Goal: Transaction & Acquisition: Purchase product/service

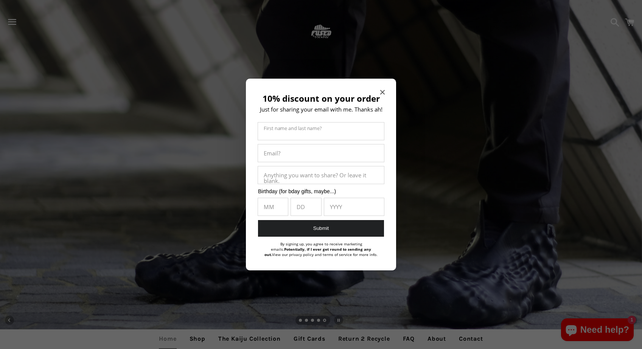
click at [384, 91] on icon "Close modal" at bounding box center [382, 92] width 5 height 5
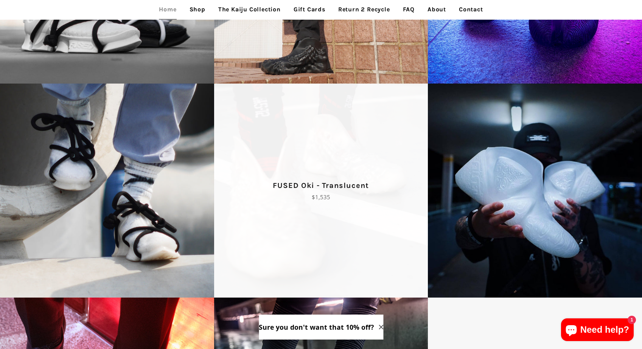
scroll to position [998, 0]
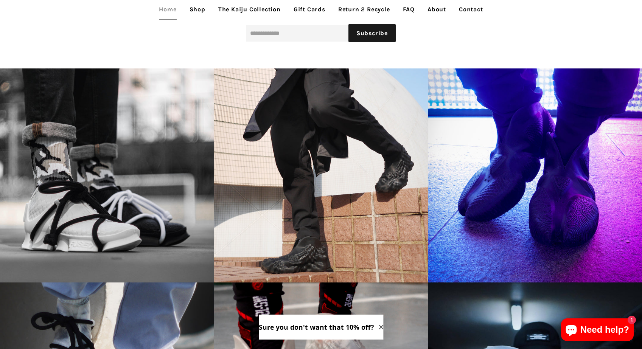
click at [235, 7] on link "The Kaiju Collection" at bounding box center [250, 9] width 74 height 19
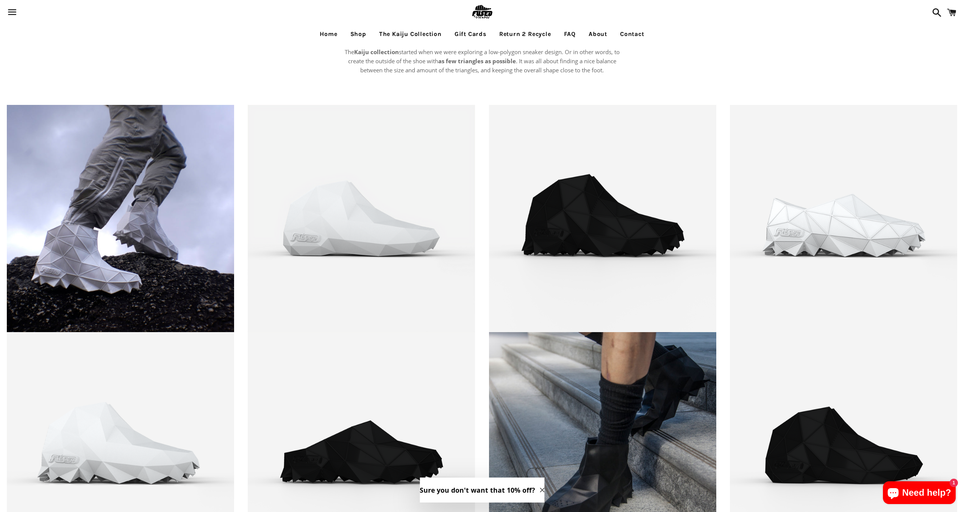
click at [357, 35] on link "Shop" at bounding box center [358, 34] width 27 height 19
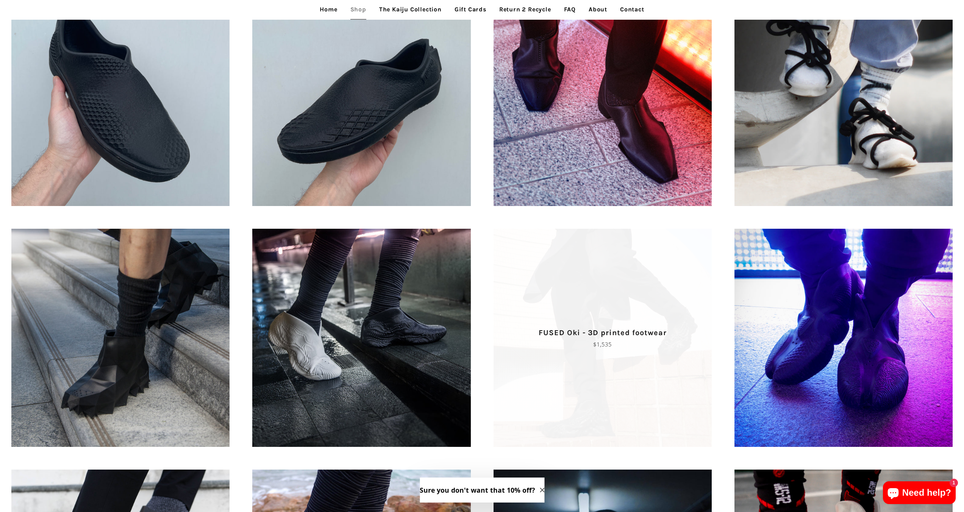
scroll to position [605, 0]
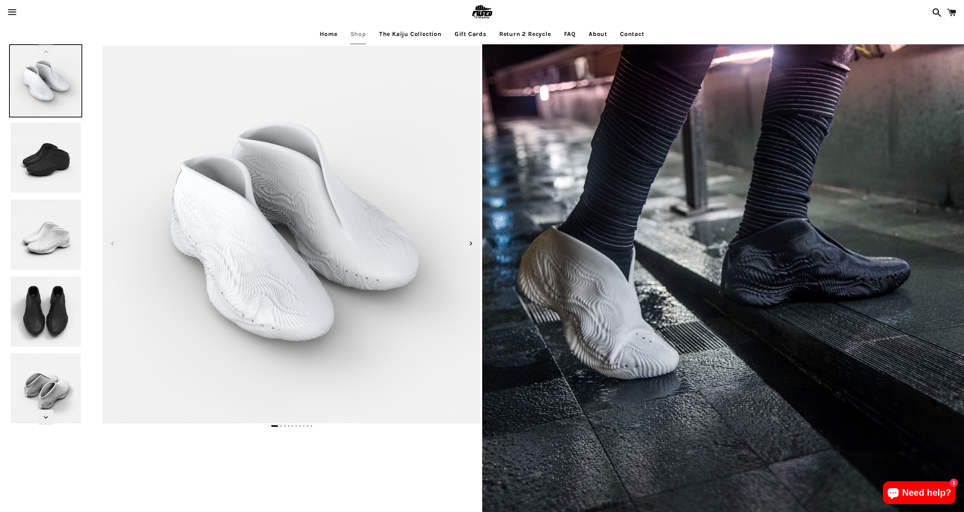
scroll to position [59, 0]
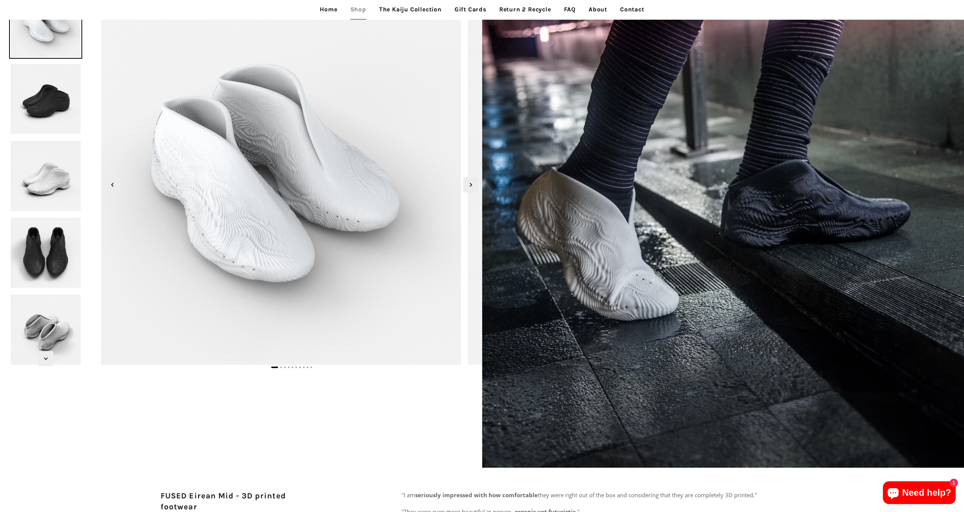
click at [282, 232] on img at bounding box center [247, 134] width 650 height 650
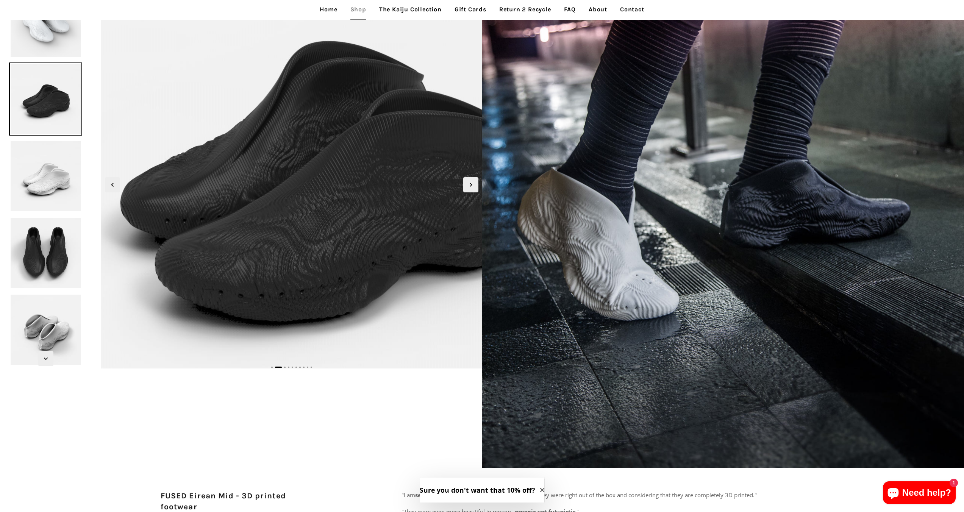
click at [329, 200] on img at bounding box center [319, 167] width 606 height 606
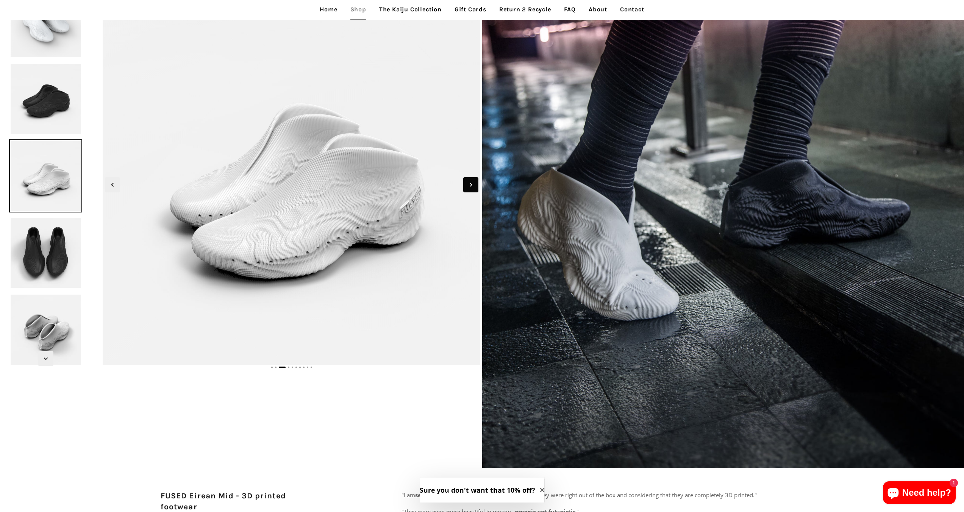
click at [470, 185] on icon "Next slide" at bounding box center [470, 184] width 2 height 4
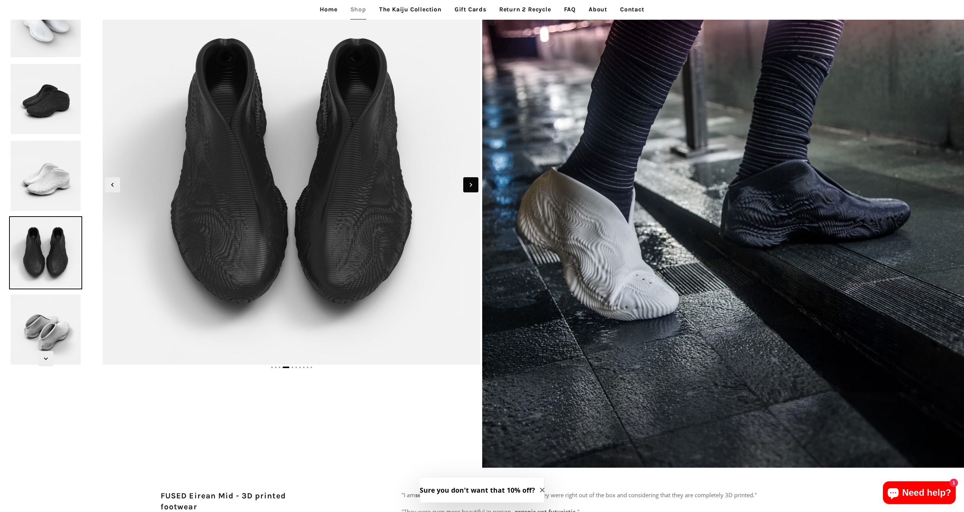
click at [470, 185] on icon "Next slide" at bounding box center [470, 184] width 2 height 4
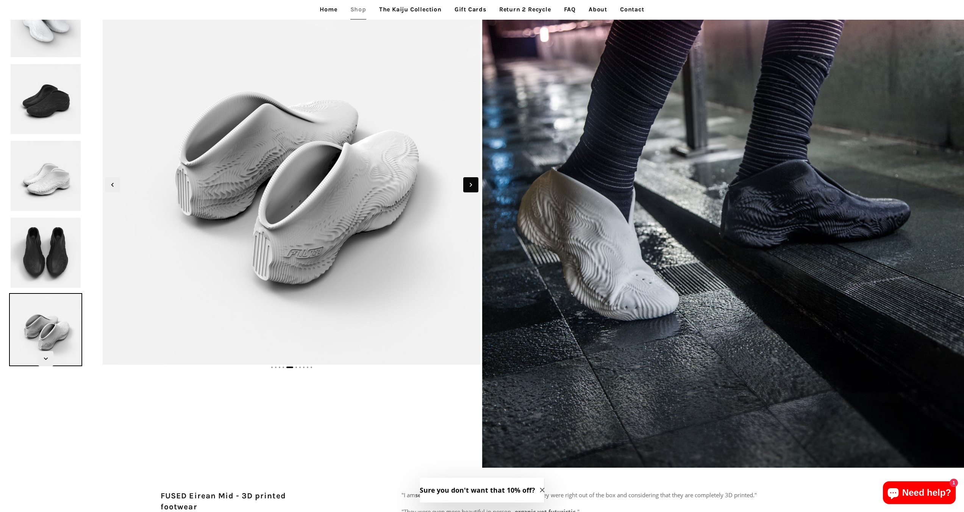
click at [470, 185] on icon "Next slide" at bounding box center [470, 184] width 2 height 4
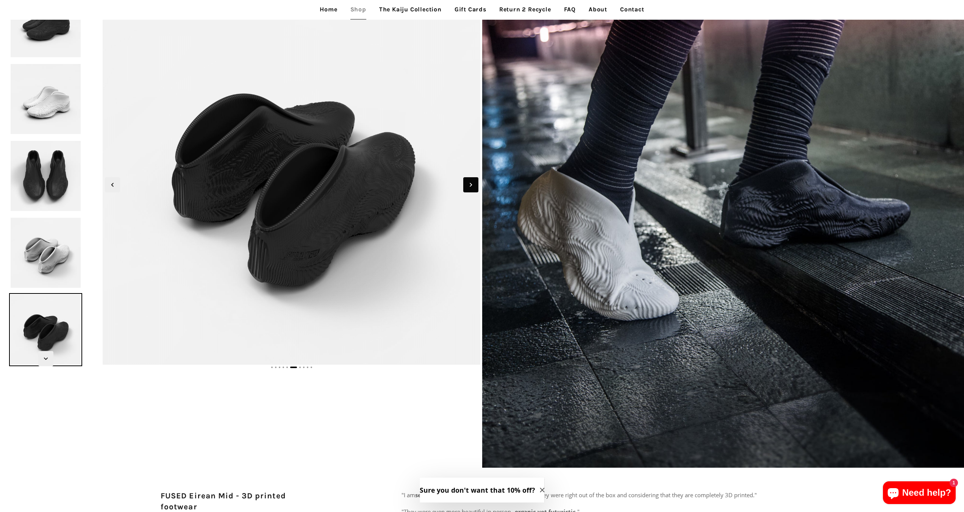
click at [470, 185] on icon "Next slide" at bounding box center [470, 184] width 2 height 4
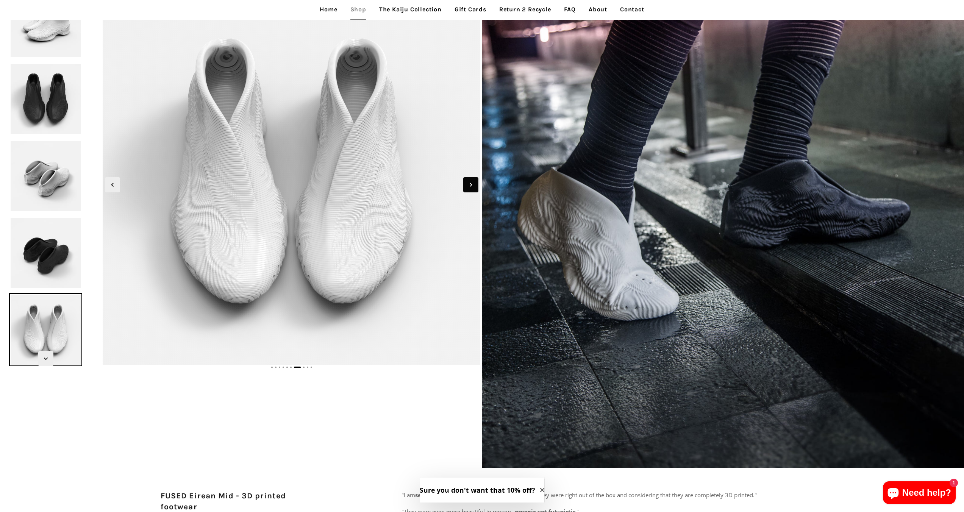
click at [470, 185] on icon "Next slide" at bounding box center [470, 184] width 2 height 4
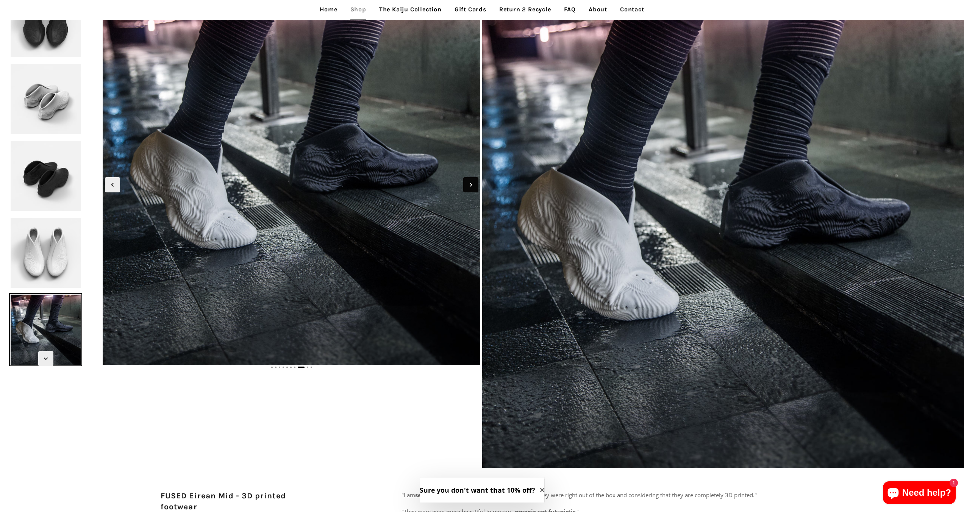
click at [470, 185] on icon "Next slide" at bounding box center [470, 184] width 2 height 4
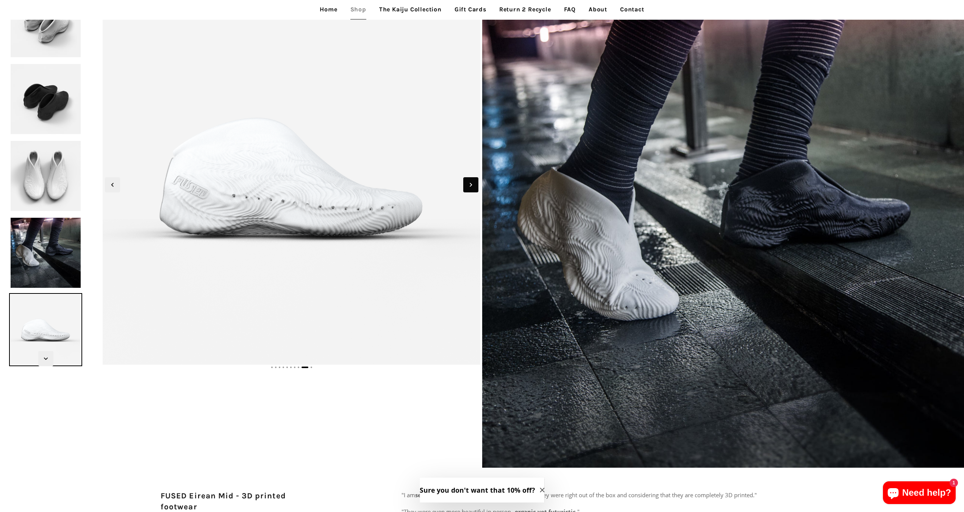
click at [470, 185] on icon "Next slide" at bounding box center [470, 184] width 2 height 4
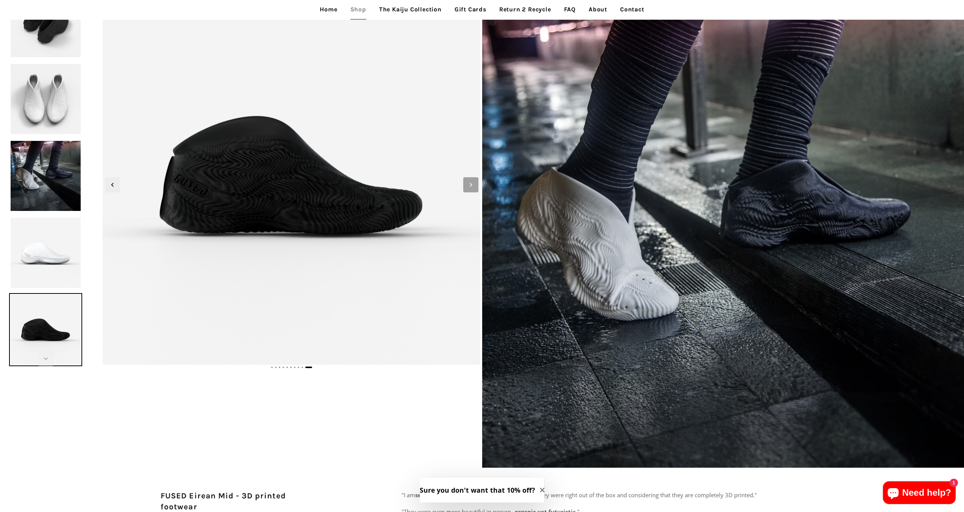
click at [470, 185] on icon "Next slide" at bounding box center [470, 184] width 2 height 4
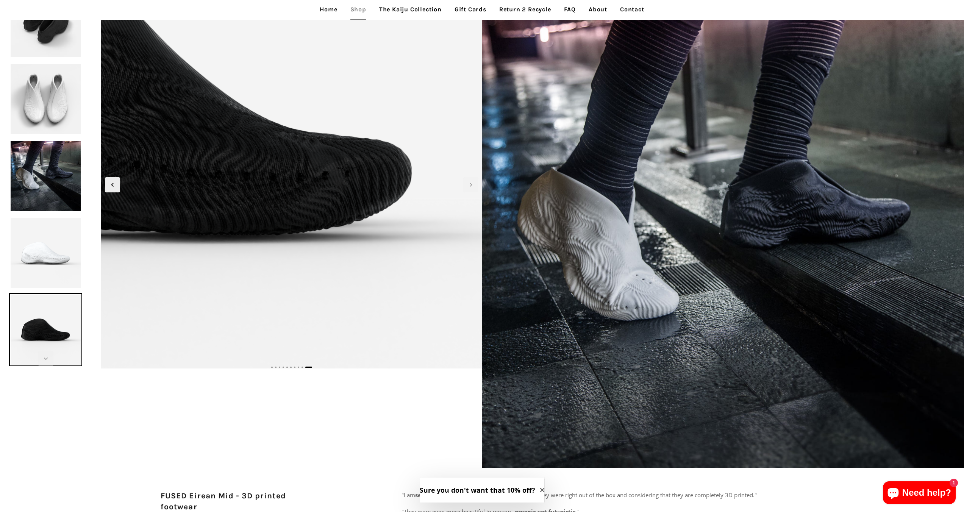
scroll to position [0, 0]
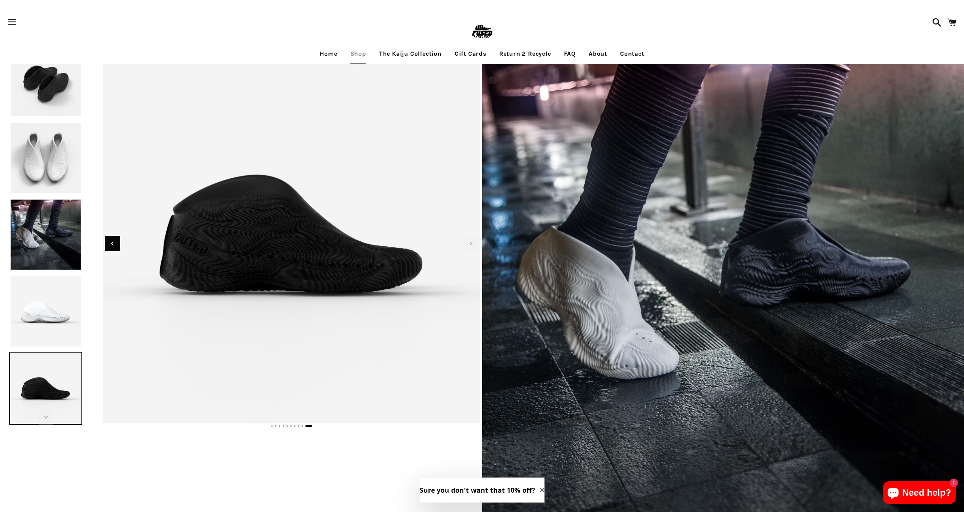
click at [109, 244] on icon "Previous slide" at bounding box center [112, 243] width 8 height 8
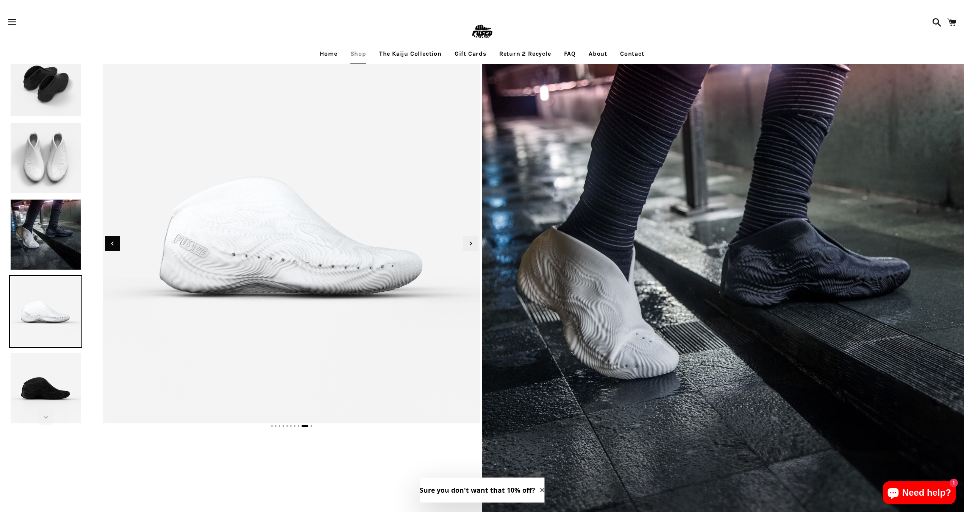
click at [109, 244] on icon "Previous slide" at bounding box center [112, 243] width 8 height 8
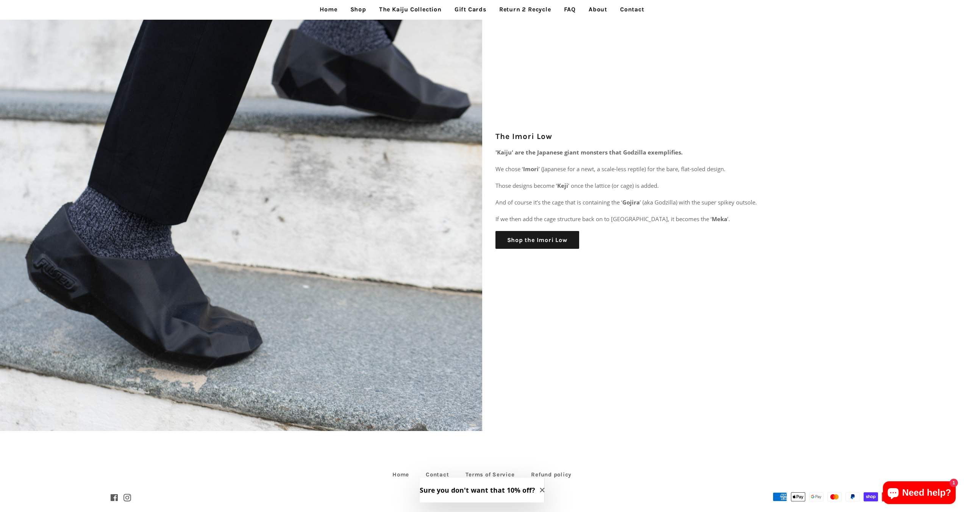
scroll to position [2631, 0]
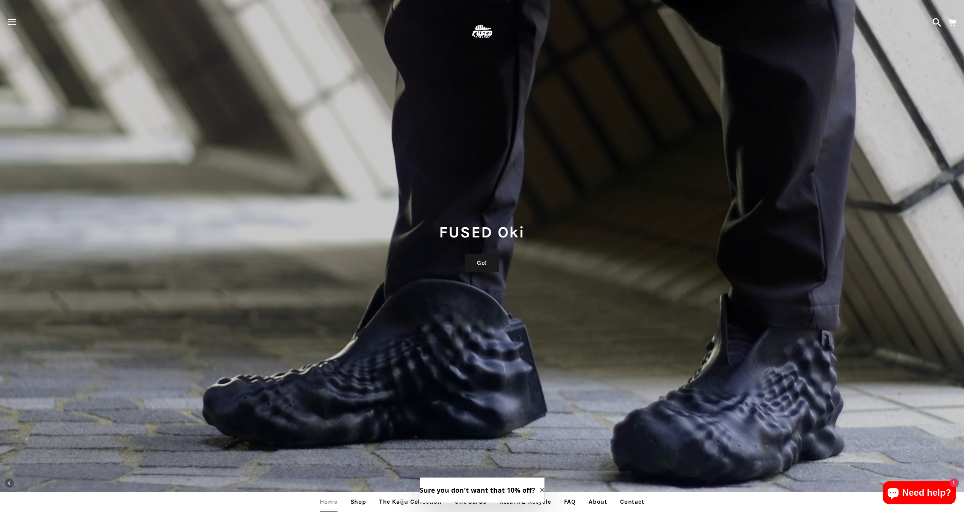
click at [19, 23] on span "button" at bounding box center [12, 22] width 17 height 23
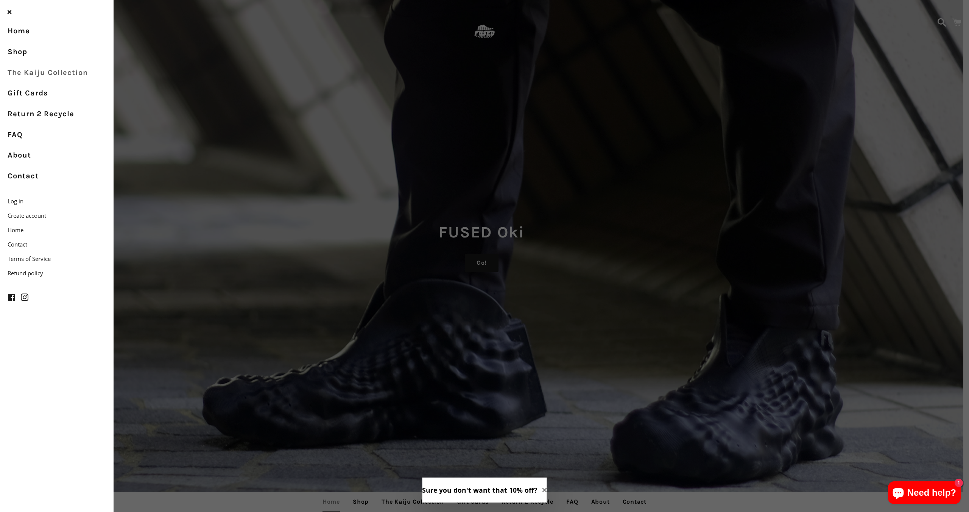
click at [50, 73] on link "The Kaiju Collection" at bounding box center [57, 72] width 114 height 21
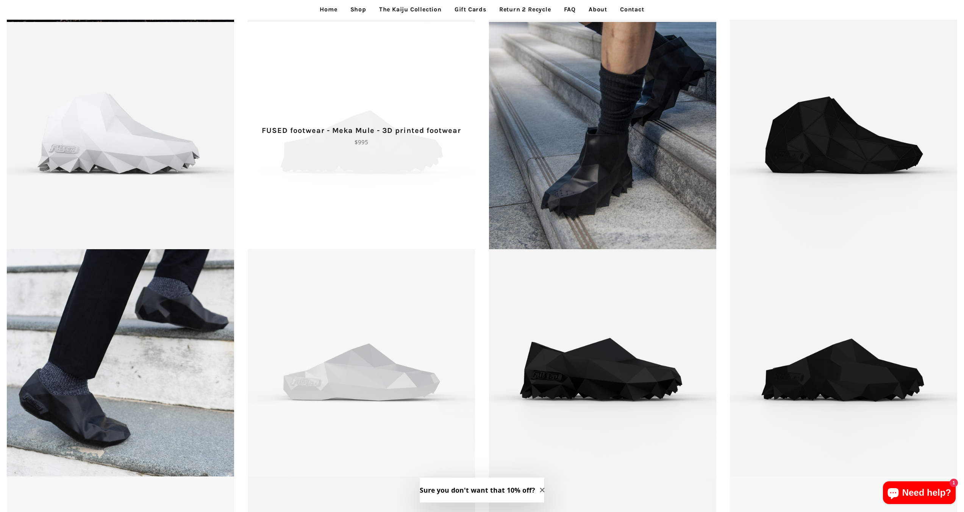
scroll to position [303, 0]
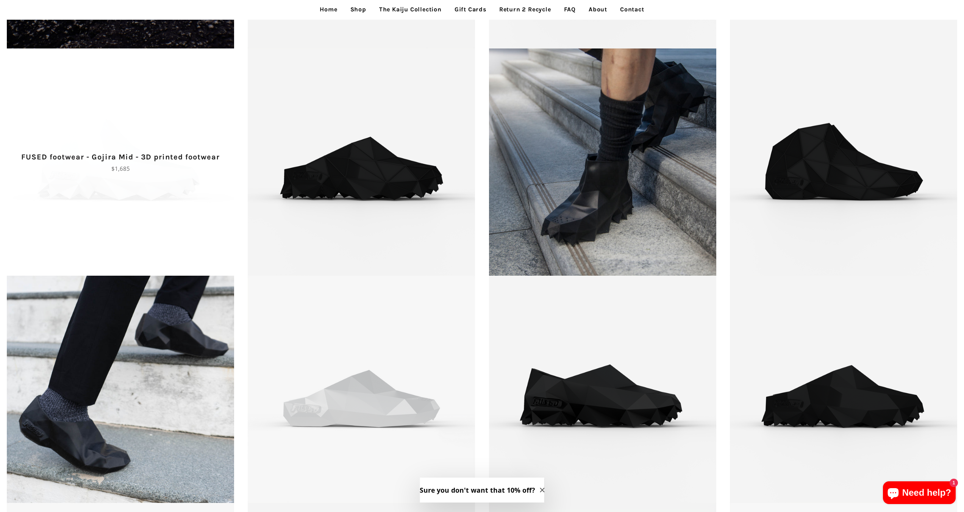
click at [190, 138] on span "FUSED footwear - Gojira Mid - 3D printed footwear Regular price $1,685" at bounding box center [120, 161] width 241 height 227
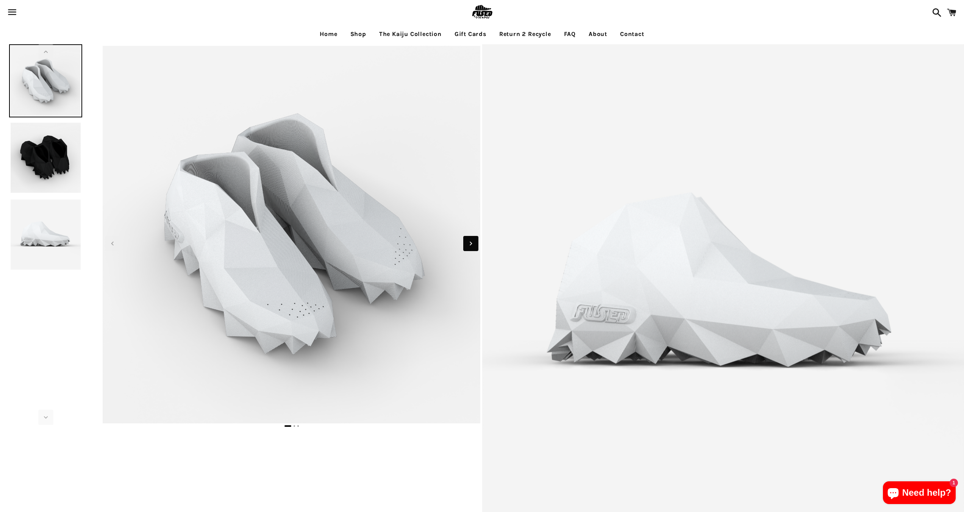
click at [475, 248] on span "Next slide" at bounding box center [470, 243] width 15 height 15
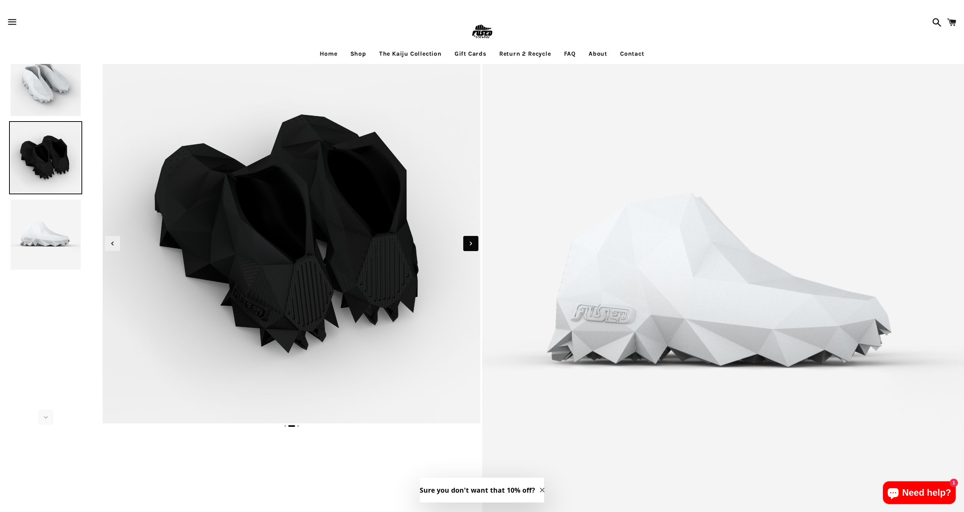
click at [475, 247] on span "Next slide" at bounding box center [470, 243] width 15 height 15
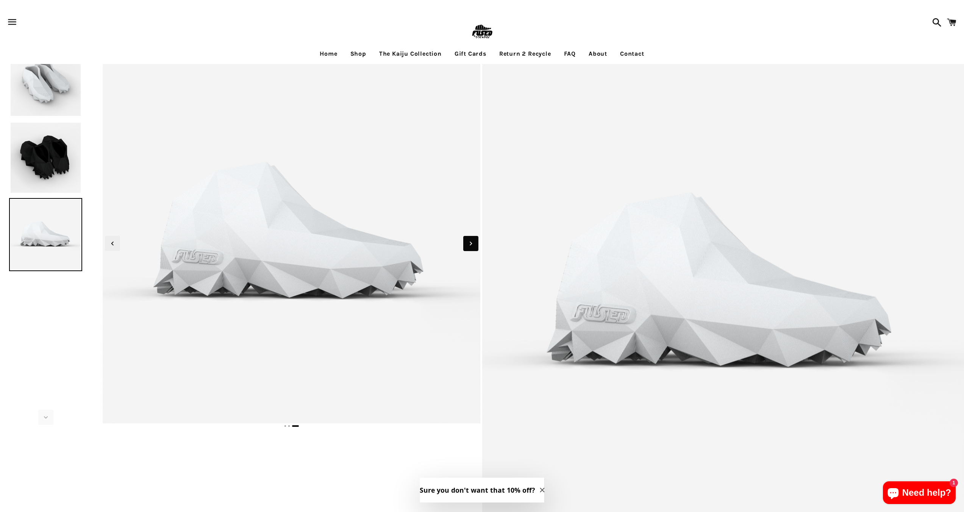
click at [475, 247] on span "Next slide" at bounding box center [470, 243] width 15 height 15
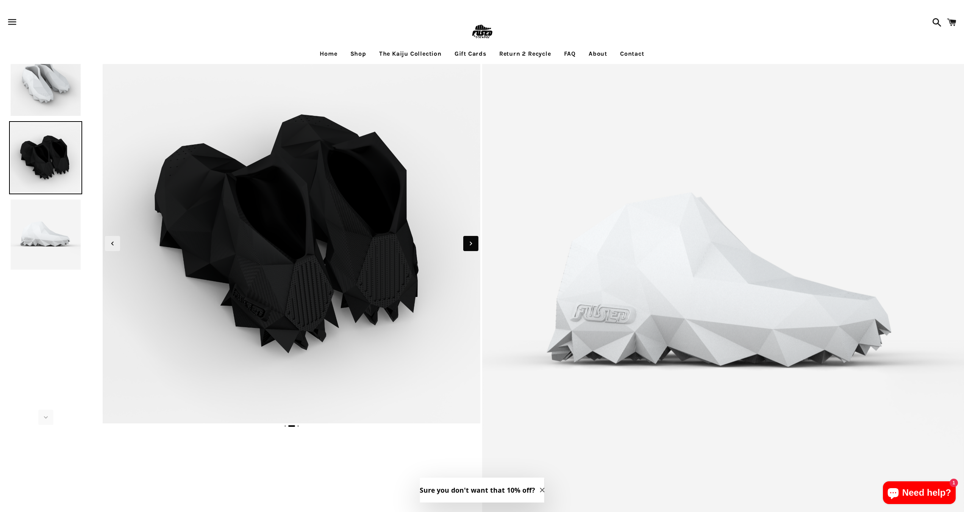
click at [475, 247] on span "Next slide" at bounding box center [470, 243] width 15 height 15
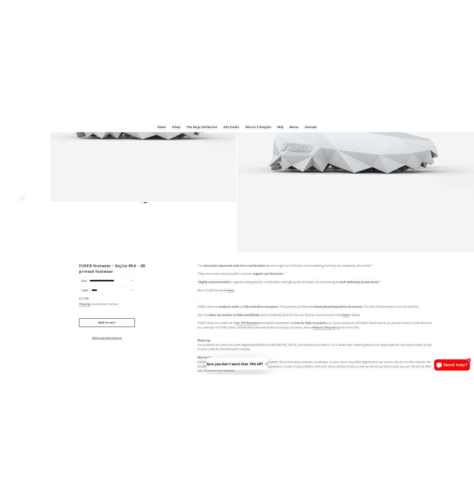
scroll to position [302, 0]
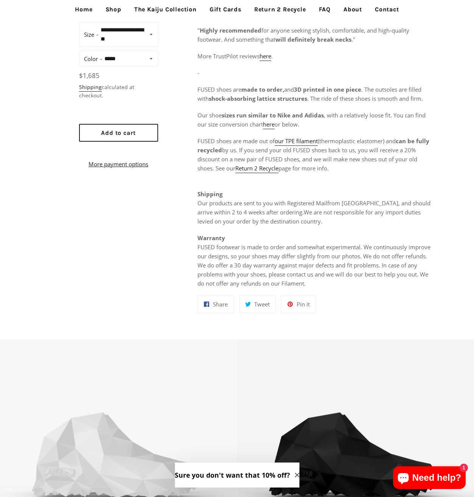
scroll to position [304, 0]
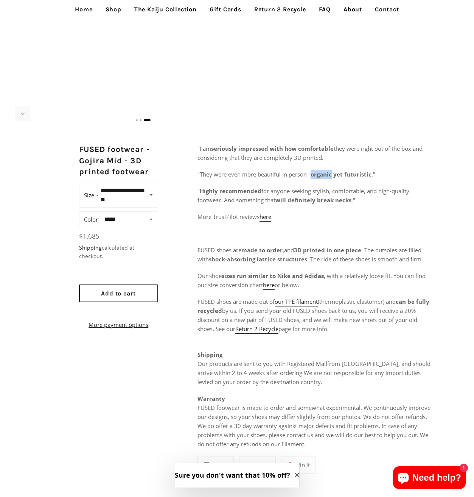
click at [128, 200] on select "**********" at bounding box center [127, 195] width 58 height 20
select select "**********"
click at [98, 185] on select "**********" at bounding box center [127, 195] width 58 height 20
click at [141, 200] on select "**********" at bounding box center [127, 195] width 58 height 20
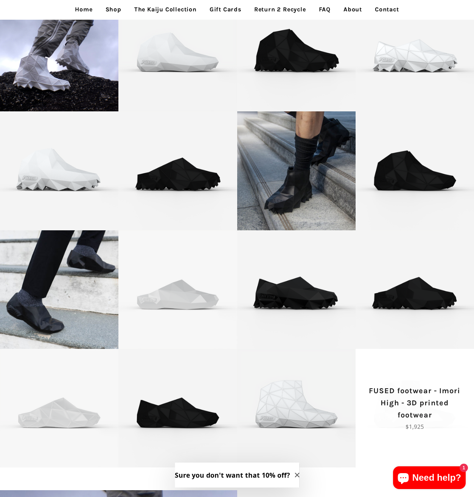
scroll to position [93, 0]
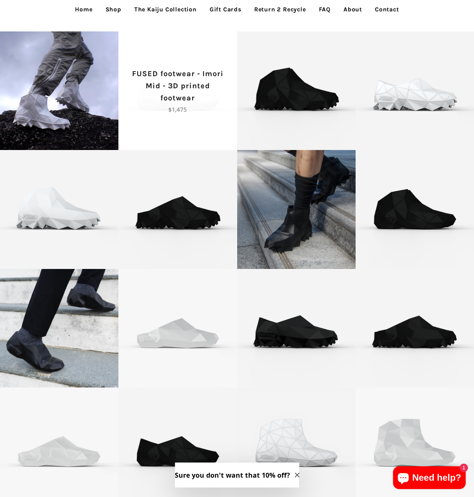
click at [206, 133] on span "FUSED footwear - Imori Mid - 3D printed footwear Regular price $1,475" at bounding box center [177, 90] width 118 height 118
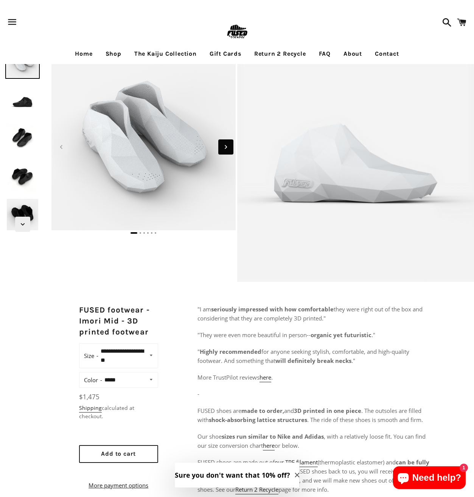
click at [223, 146] on icon "Next slide" at bounding box center [226, 147] width 8 height 8
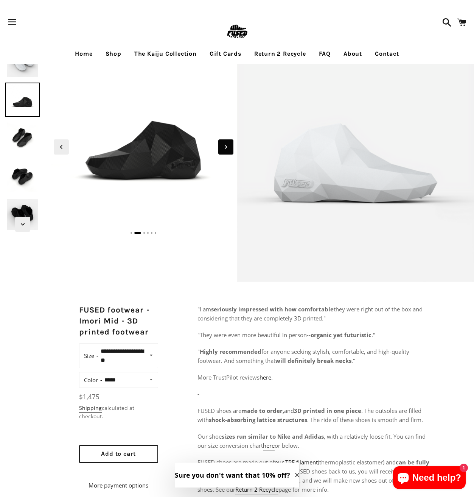
click at [223, 146] on icon "Next slide" at bounding box center [226, 147] width 8 height 8
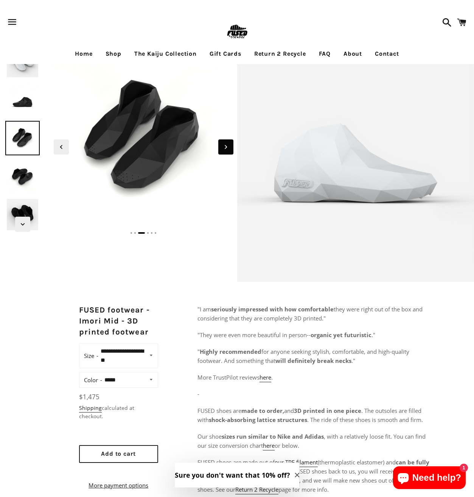
click at [223, 146] on icon "Next slide" at bounding box center [226, 147] width 8 height 8
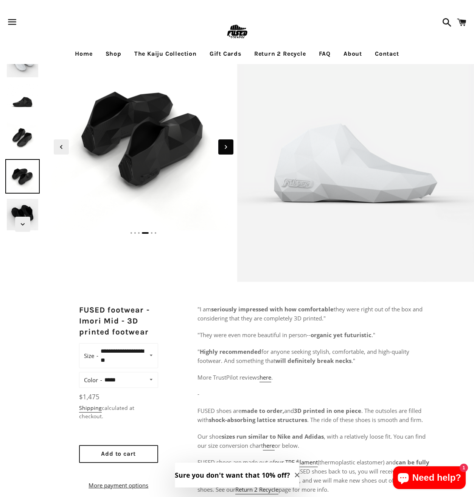
click at [223, 146] on icon "Next slide" at bounding box center [226, 147] width 8 height 8
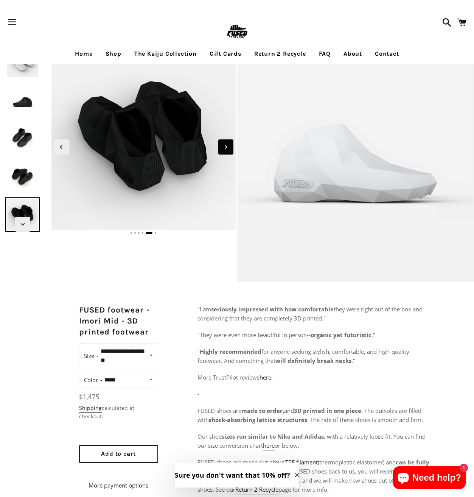
click at [223, 146] on icon "Next slide" at bounding box center [226, 147] width 8 height 8
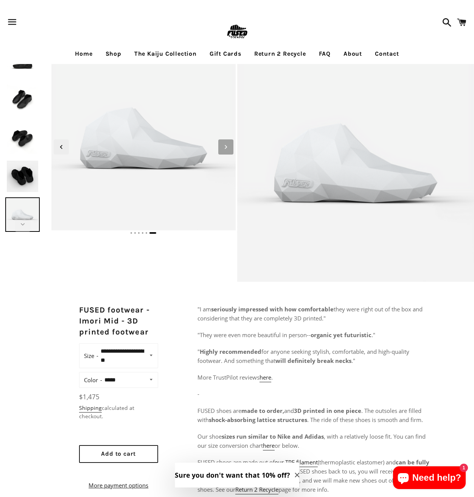
click at [223, 146] on icon "Next slide" at bounding box center [226, 147] width 8 height 8
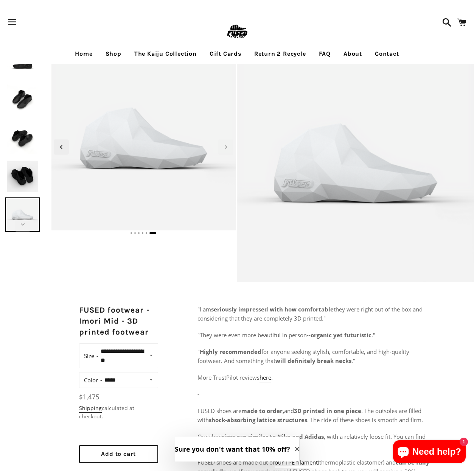
click at [111, 52] on link "Shop" at bounding box center [113, 53] width 27 height 19
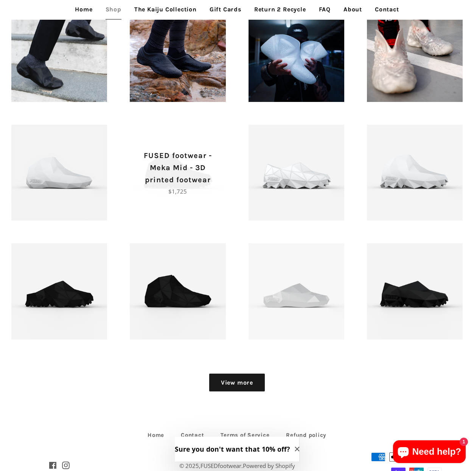
scroll to position [618, 0]
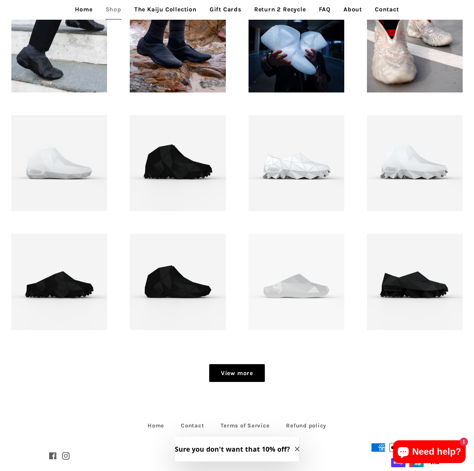
click at [243, 380] on link "View more" at bounding box center [237, 373] width 56 height 18
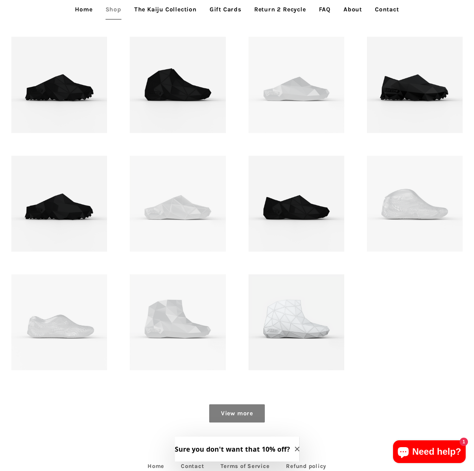
scroll to position [820, 0]
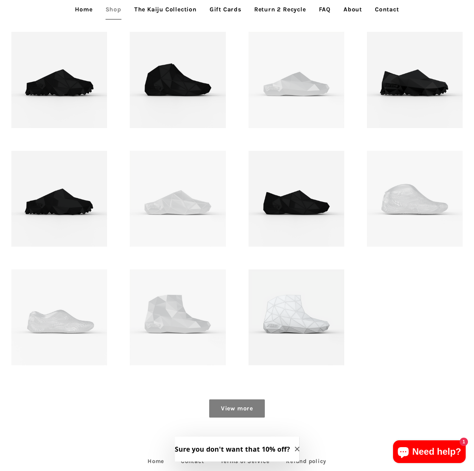
click at [232, 404] on link "View more" at bounding box center [237, 408] width 56 height 18
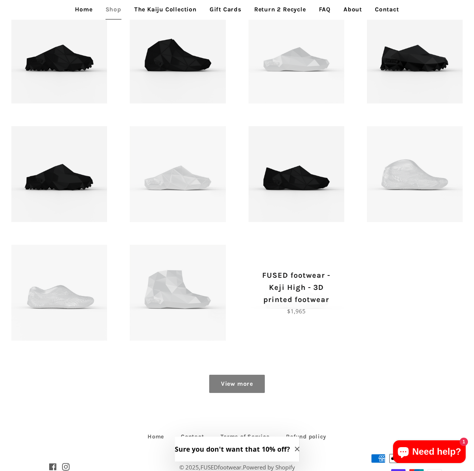
scroll to position [873, 0]
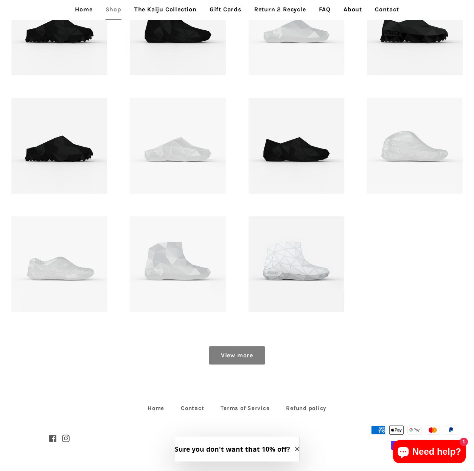
click at [241, 360] on link "View more" at bounding box center [237, 355] width 56 height 18
click at [249, 357] on link "View more" at bounding box center [237, 355] width 56 height 18
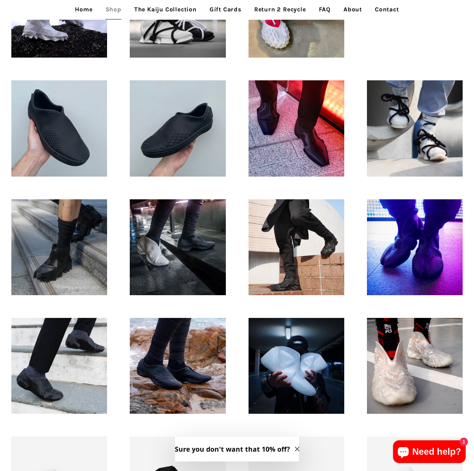
scroll to position [176, 0]
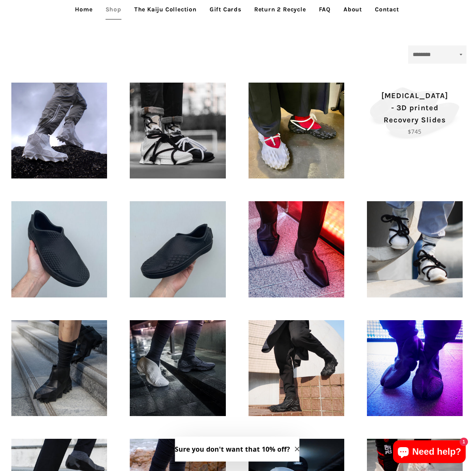
click at [405, 127] on p "Regular price $745" at bounding box center [414, 131] width 69 height 9
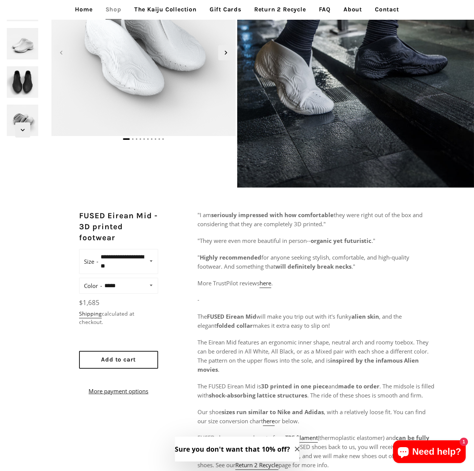
scroll to position [133, 0]
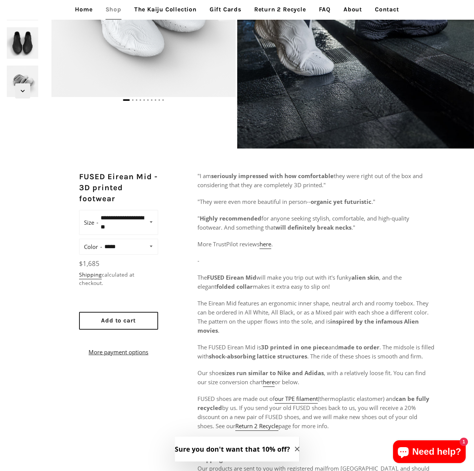
click at [147, 241] on select "**********" at bounding box center [129, 246] width 55 height 11
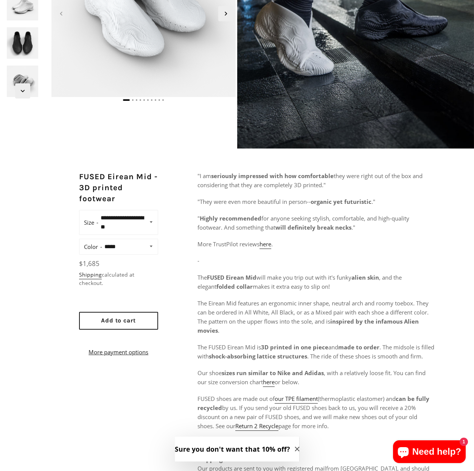
scroll to position [0, 0]
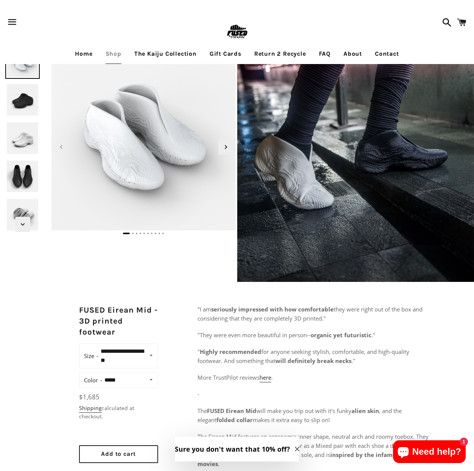
click at [364, 131] on img at bounding box center [355, 162] width 237 height 237
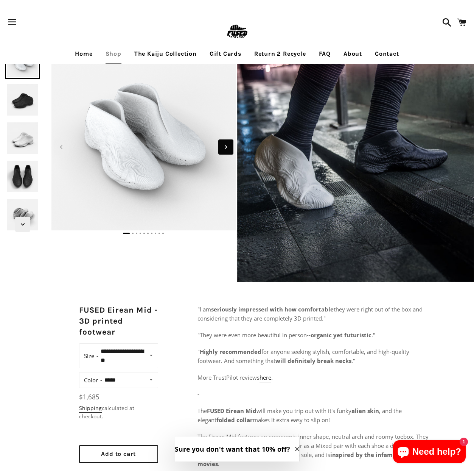
click at [225, 150] on icon "Next slide" at bounding box center [226, 147] width 8 height 8
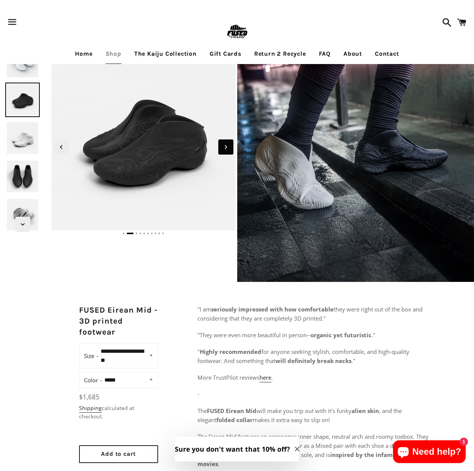
click at [225, 150] on icon "Next slide" at bounding box center [226, 147] width 8 height 8
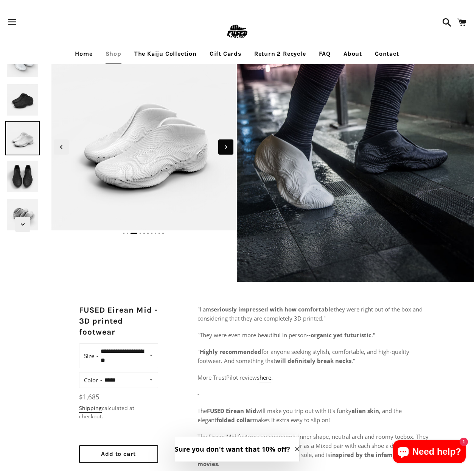
click at [225, 150] on icon "Next slide" at bounding box center [226, 147] width 8 height 8
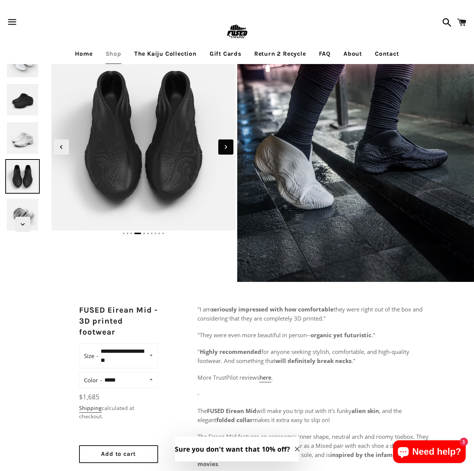
click at [225, 150] on icon "Next slide" at bounding box center [226, 147] width 8 height 8
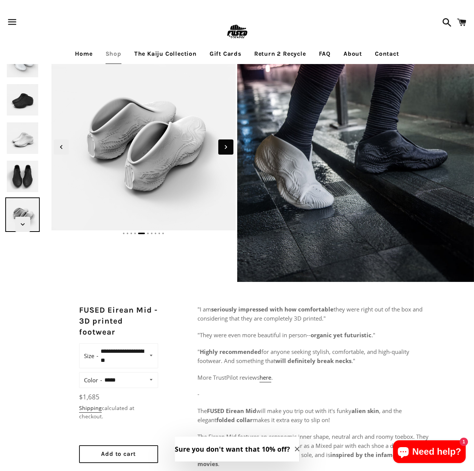
click at [225, 150] on icon "Next slide" at bounding box center [226, 147] width 8 height 8
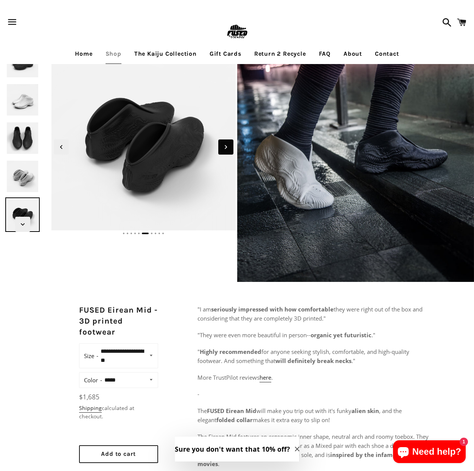
click at [225, 150] on icon "Next slide" at bounding box center [226, 147] width 8 height 8
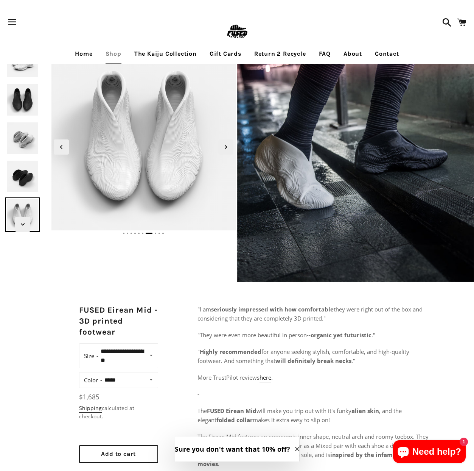
scroll to position [15, 0]
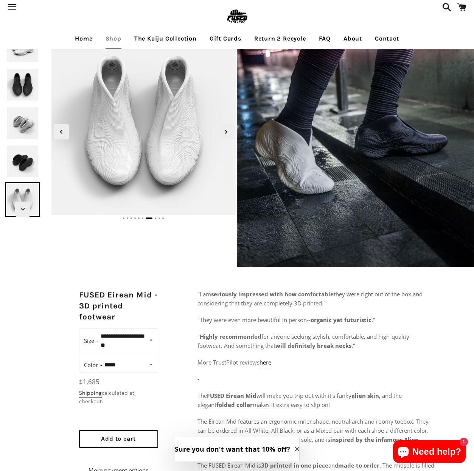
click at [230, 15] on img at bounding box center [237, 17] width 25 height 25
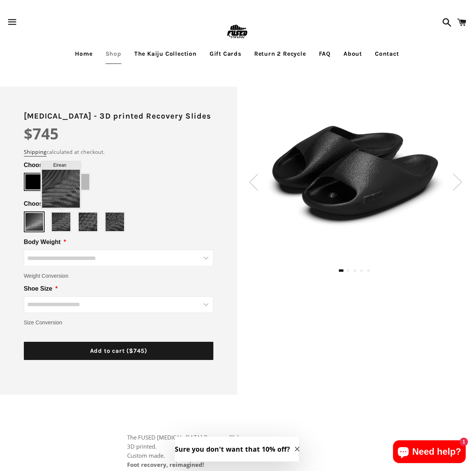
click at [63, 223] on img at bounding box center [61, 221] width 19 height 19
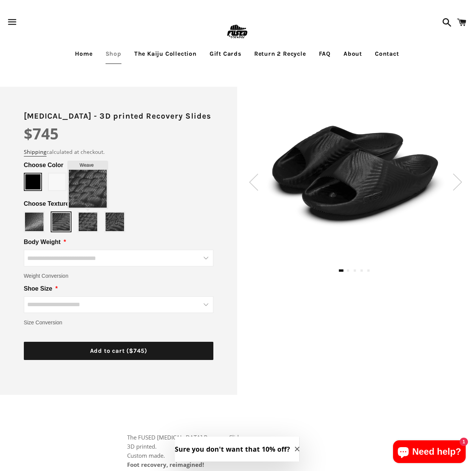
click at [89, 225] on img at bounding box center [88, 221] width 19 height 19
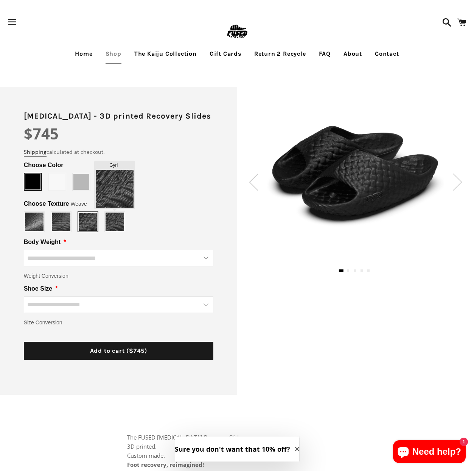
type input "****"
click at [105, 226] on div at bounding box center [114, 221] width 19 height 19
click at [81, 181] on span at bounding box center [81, 182] width 16 height 16
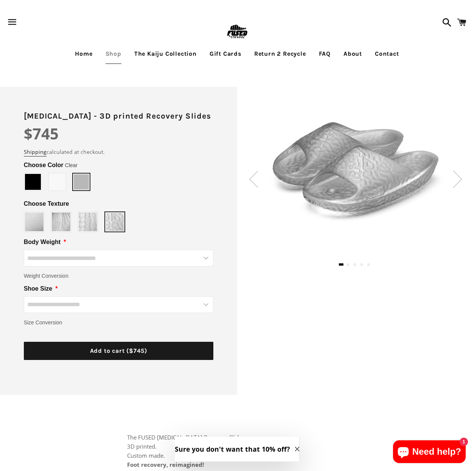
type input "*****"
click at [56, 182] on span at bounding box center [57, 182] width 16 height 16
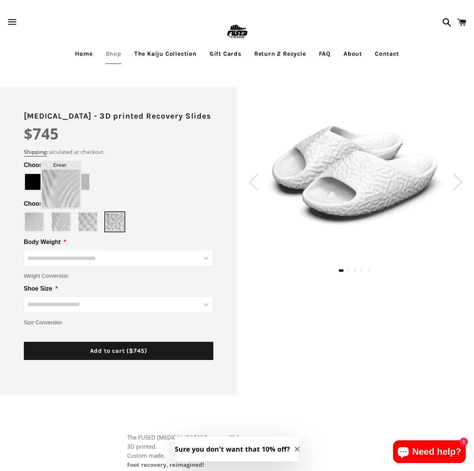
click at [69, 217] on img at bounding box center [61, 221] width 19 height 19
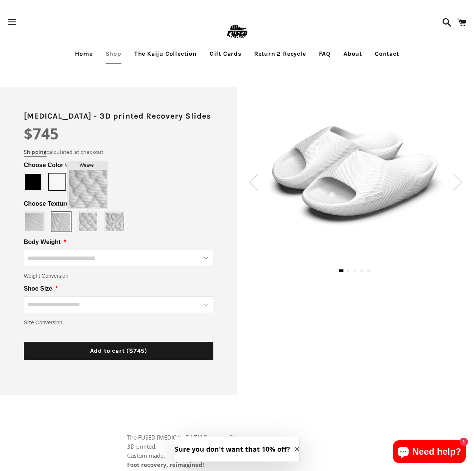
click at [84, 221] on img at bounding box center [88, 221] width 19 height 19
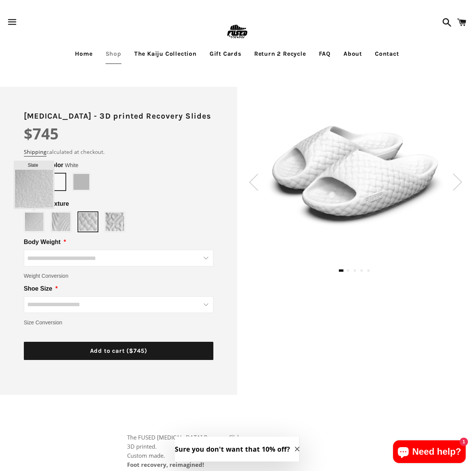
type input "*****"
click at [44, 225] on div "Slate" at bounding box center [119, 221] width 190 height 21
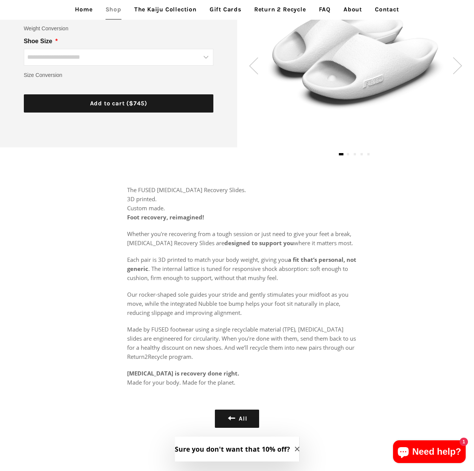
scroll to position [315, 0]
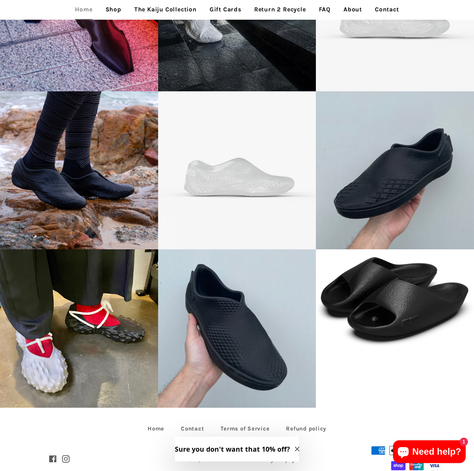
scroll to position [1526, 0]
